Goal: Transaction & Acquisition: Download file/media

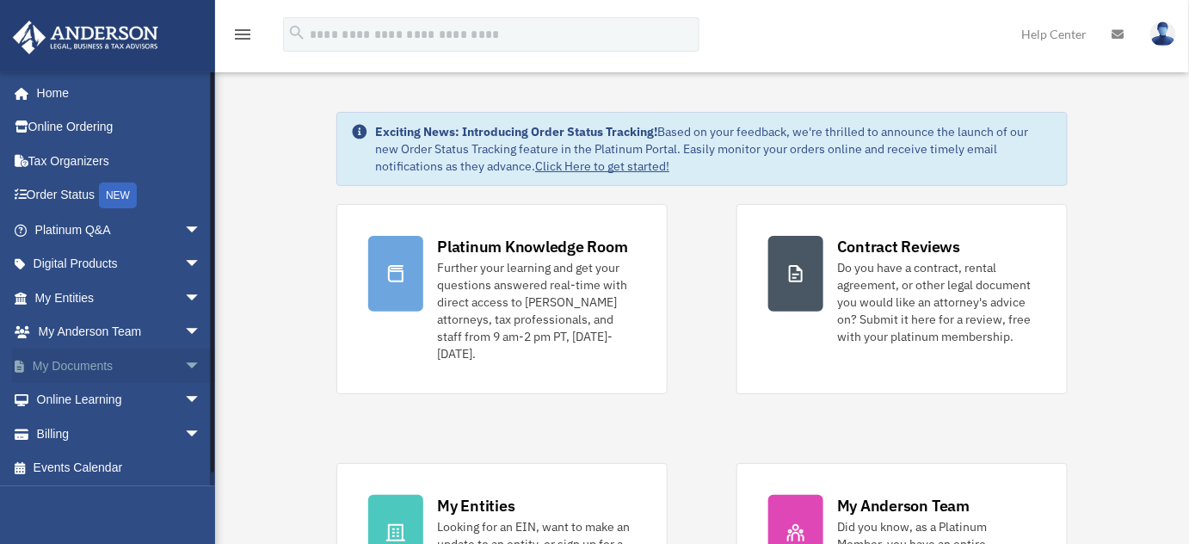
click at [184, 366] on span "arrow_drop_down" at bounding box center [201, 365] width 34 height 35
click at [104, 470] on link "Forms Library" at bounding box center [125, 468] width 203 height 34
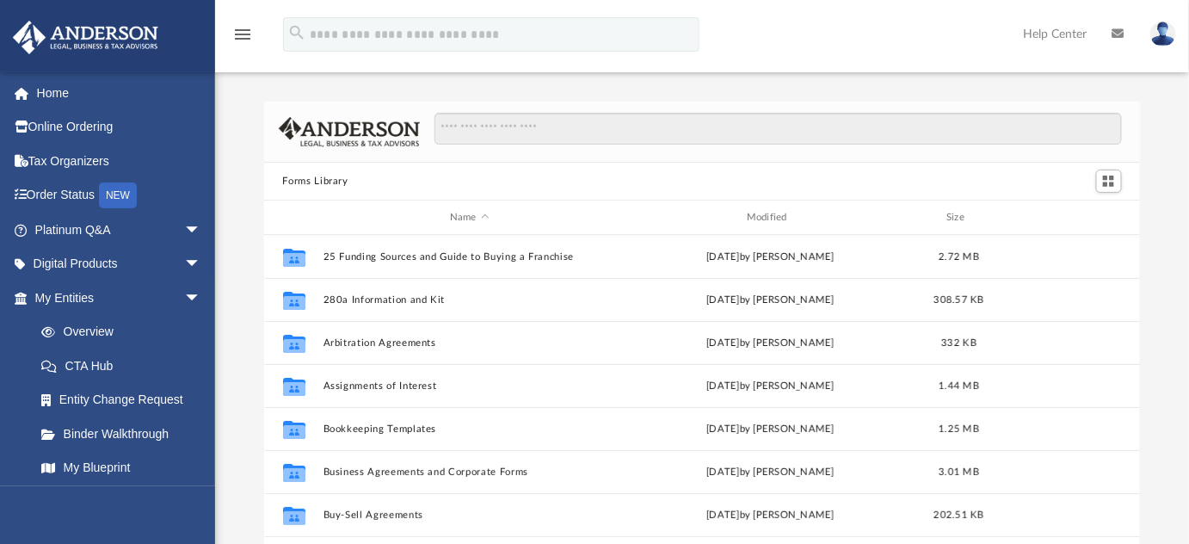
scroll to position [378, 864]
click at [500, 130] on input "Search files and folders" at bounding box center [777, 129] width 686 height 33
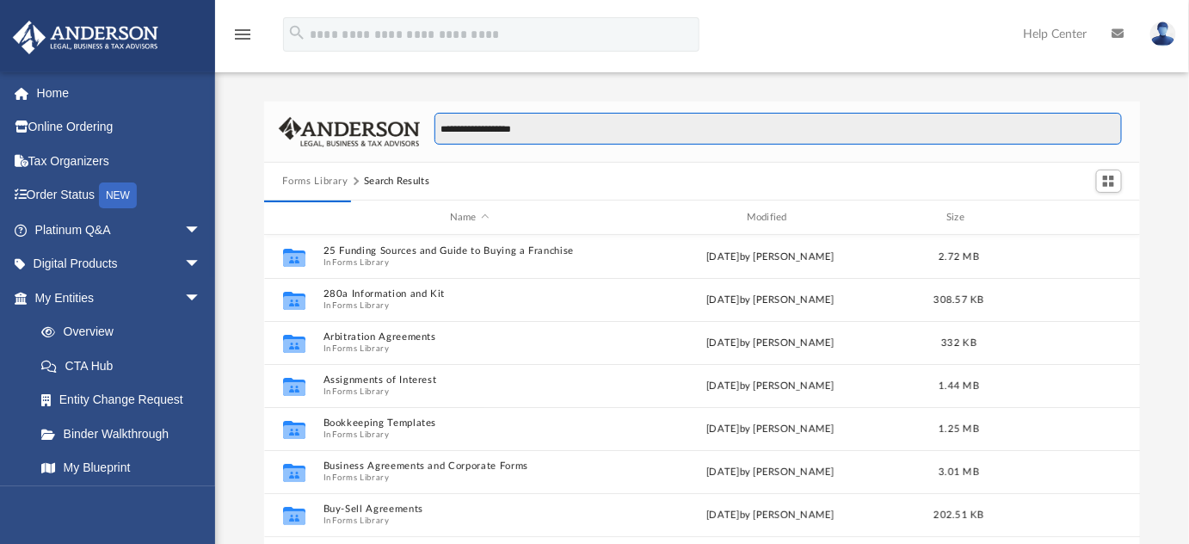
type input "**********"
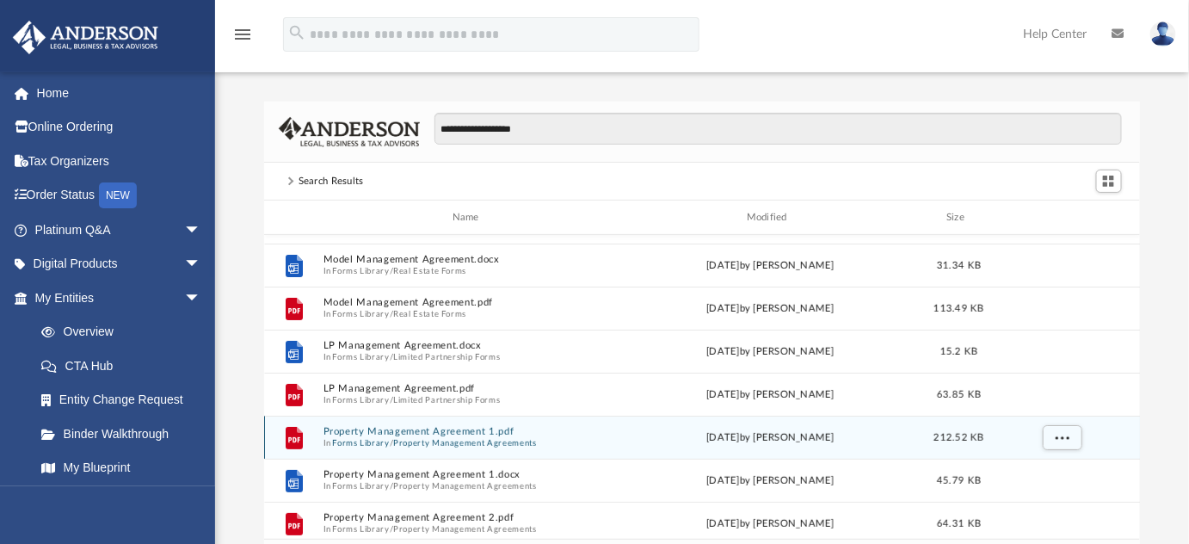
scroll to position [156, 0]
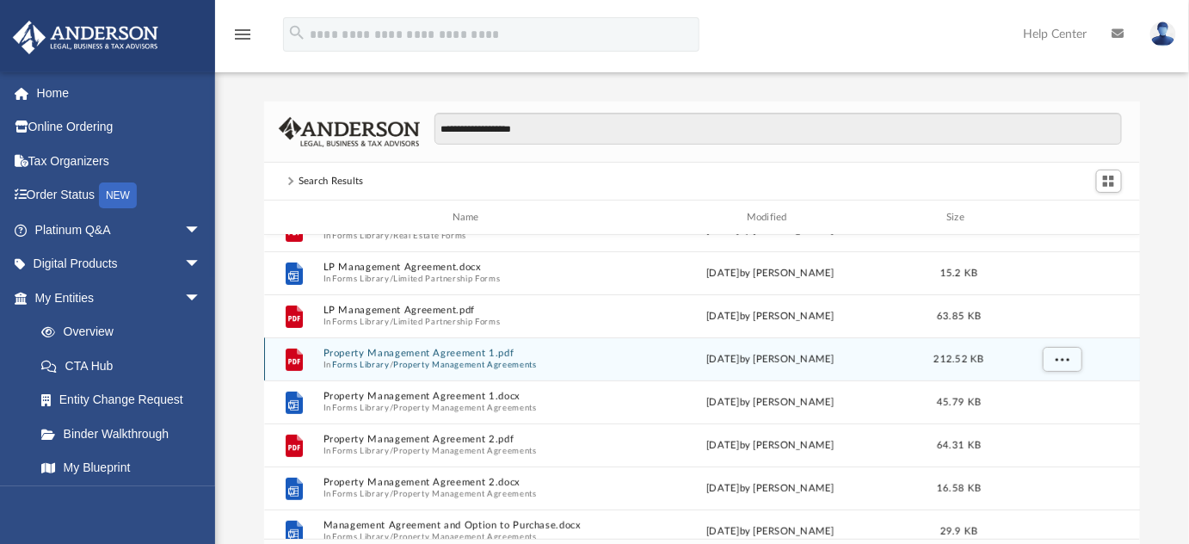
click at [403, 355] on button "Property Management Agreement 1.pdf" at bounding box center [469, 352] width 293 height 11
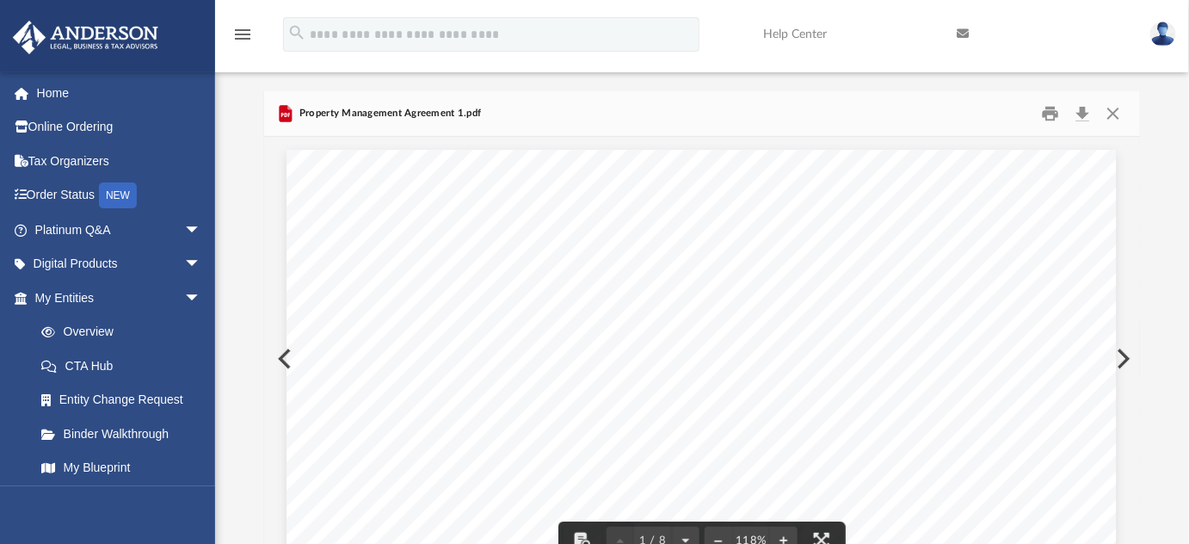
scroll to position [0, 0]
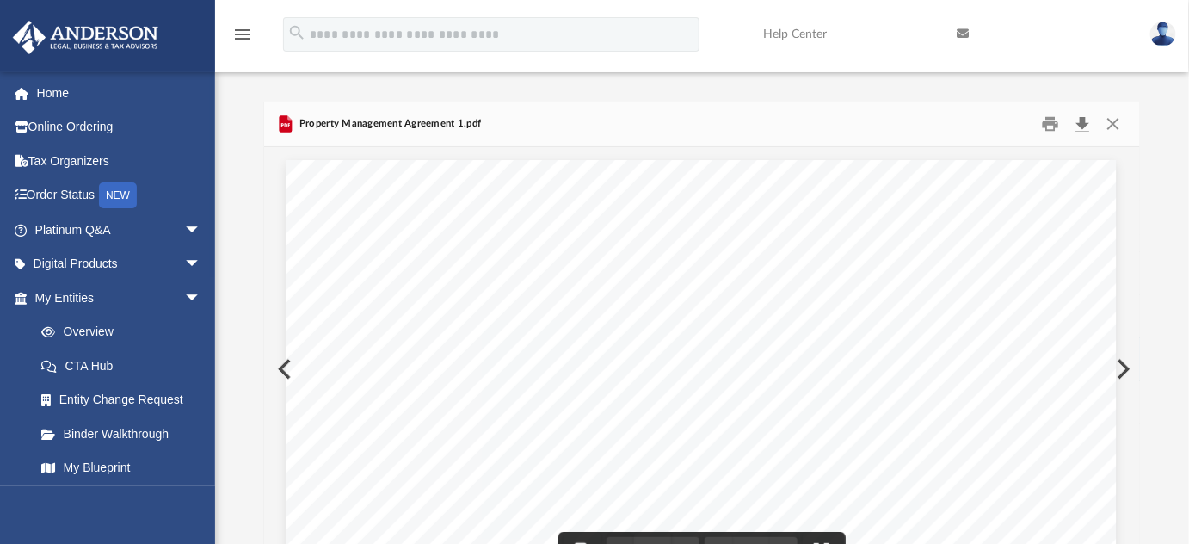
click at [1077, 119] on button "Download" at bounding box center [1082, 124] width 31 height 27
